Goal: Information Seeking & Learning: Learn about a topic

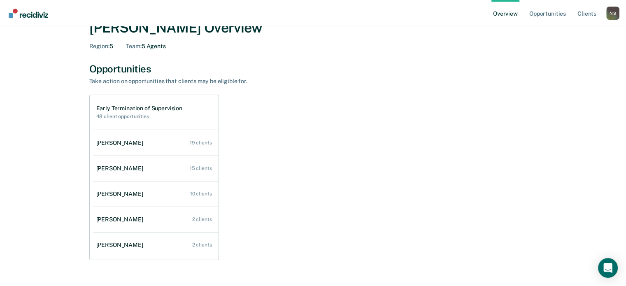
scroll to position [41, 0]
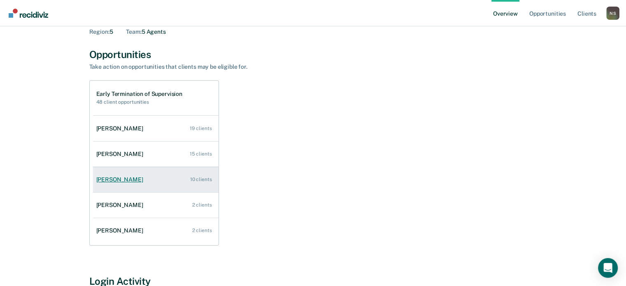
click at [120, 182] on div "[PERSON_NAME]" at bounding box center [121, 179] width 50 height 7
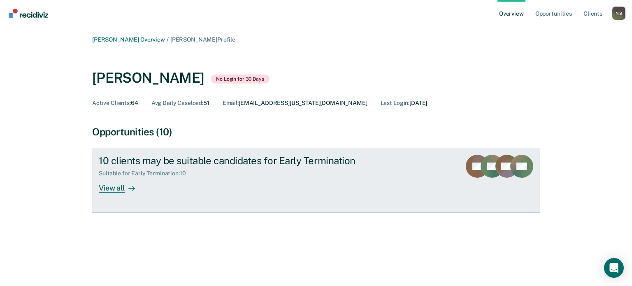
click at [113, 187] on div "View all" at bounding box center [122, 185] width 46 height 16
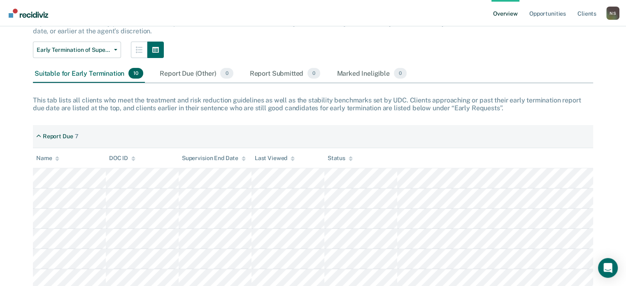
scroll to position [57, 0]
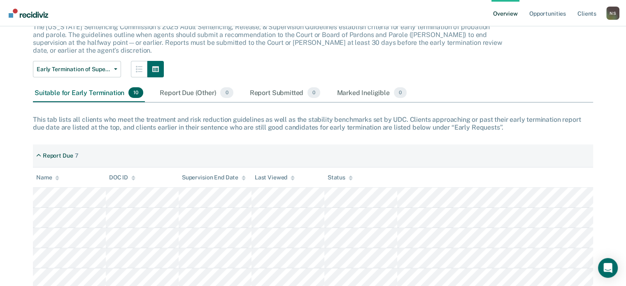
click at [110, 89] on div "Suitable for Early Termination 10" at bounding box center [89, 93] width 112 height 18
